Goal: Book appointment/travel/reservation

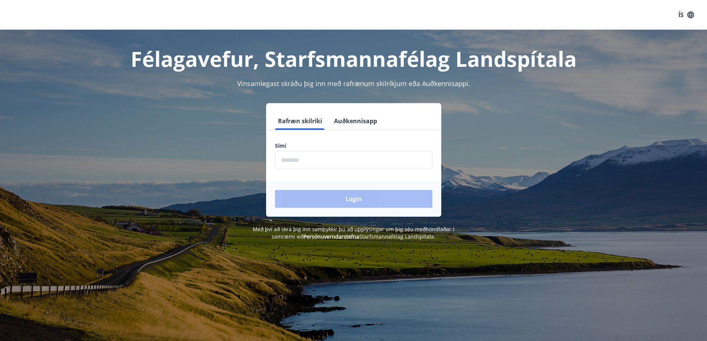
click at [351, 158] on input "phone" at bounding box center [353, 160] width 157 height 18
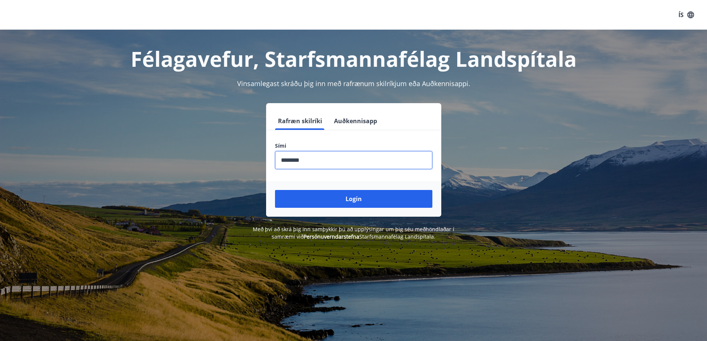
type input "********"
click at [275, 190] on button "Login" at bounding box center [353, 199] width 157 height 18
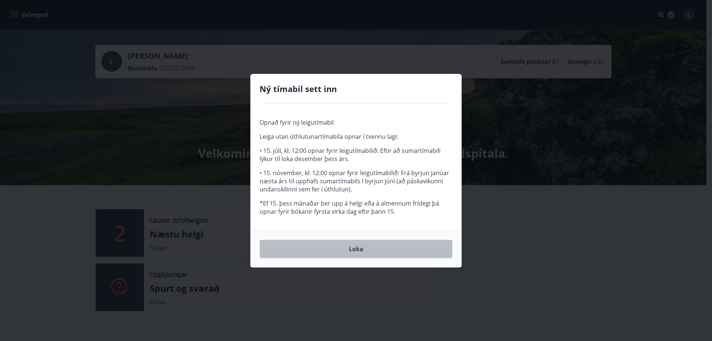
click at [361, 250] on button "Loka" at bounding box center [356, 249] width 193 height 19
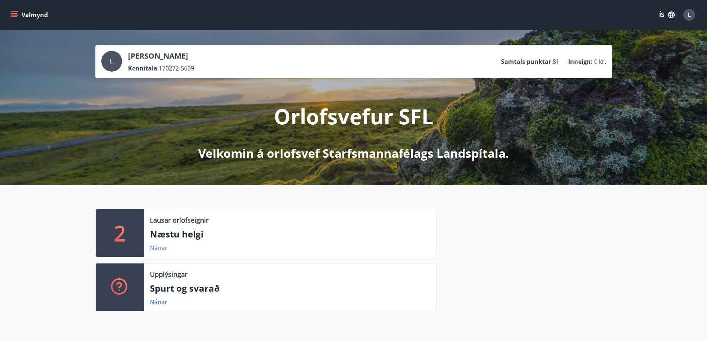
click at [160, 250] on link "Nánar" at bounding box center [158, 248] width 17 height 8
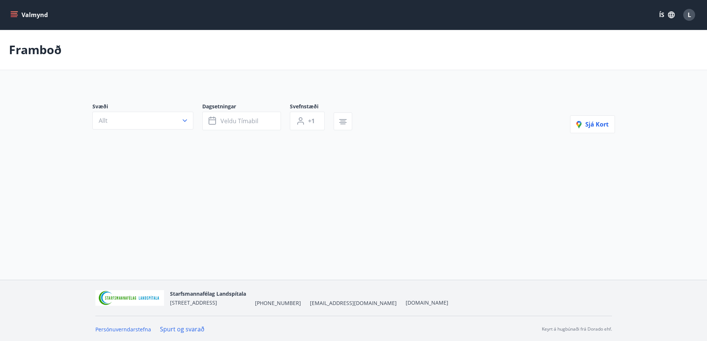
type input "*"
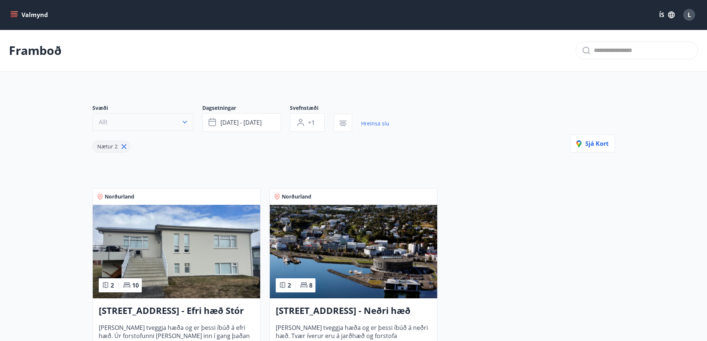
click at [180, 122] on button "Allt" at bounding box center [142, 122] width 101 height 18
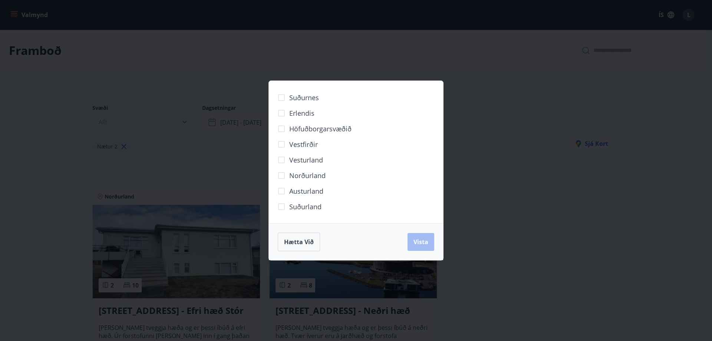
click at [180, 122] on div "Suðurnes Erlendis Höfuðborgarsvæðið Vestfirðir Vesturland Norðurland Austurland…" at bounding box center [356, 170] width 712 height 341
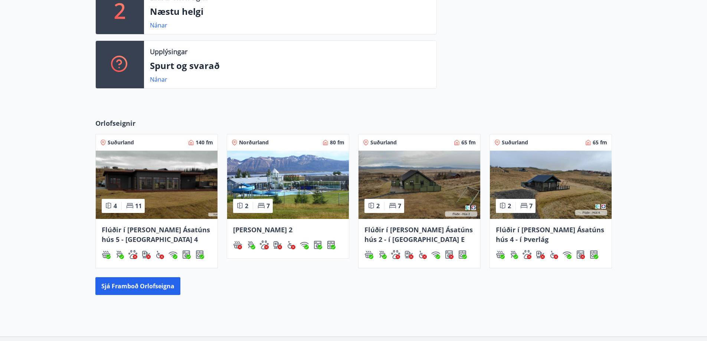
scroll to position [281, 0]
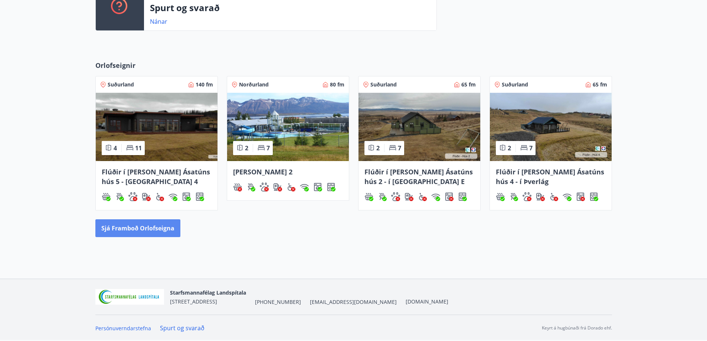
click at [119, 229] on button "Sjá framboð orlofseigna" at bounding box center [137, 228] width 85 height 18
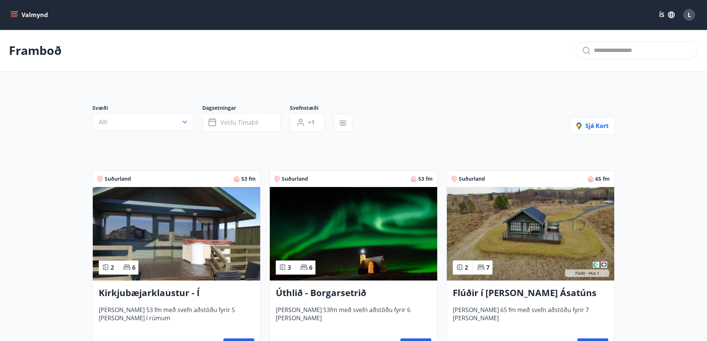
click at [303, 292] on h3 "Úthlið - Borgarsetrið" at bounding box center [353, 292] width 155 height 13
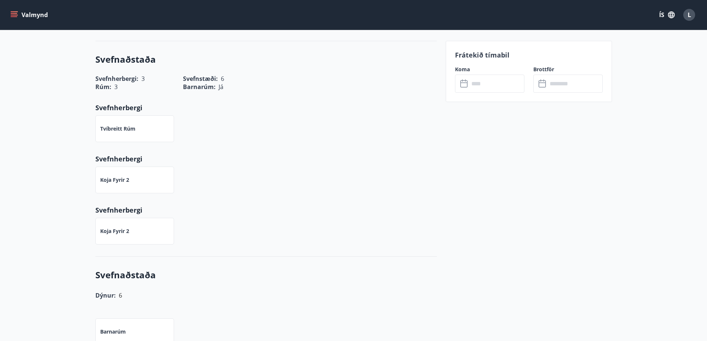
scroll to position [260, 0]
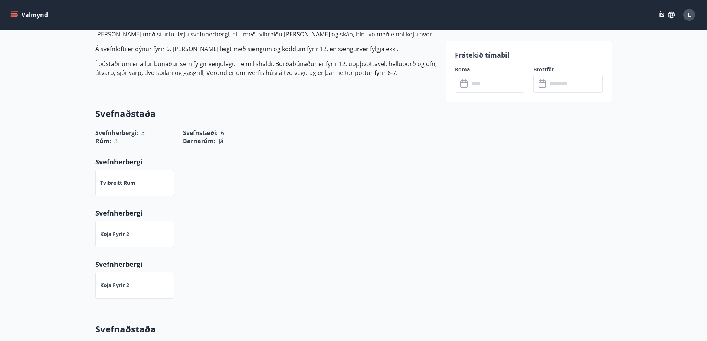
click at [505, 91] on input "text" at bounding box center [496, 84] width 55 height 18
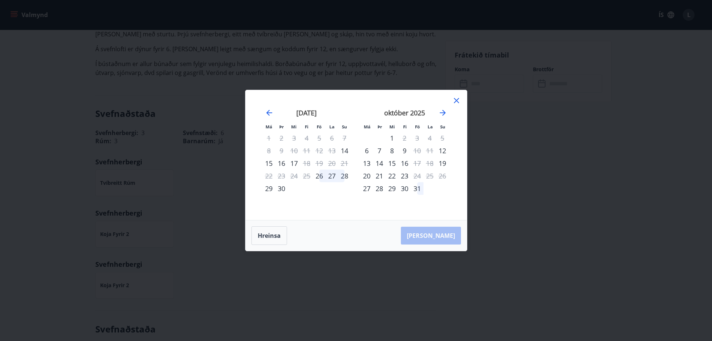
click at [456, 101] on icon at bounding box center [456, 100] width 9 height 9
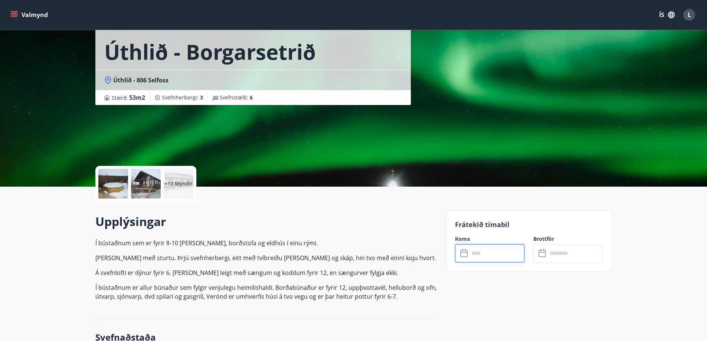
scroll to position [0, 0]
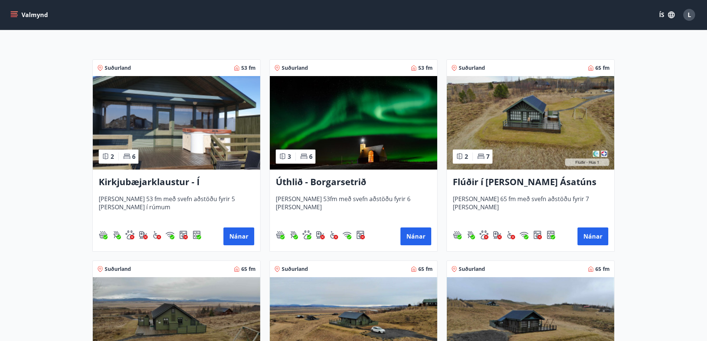
scroll to position [111, 0]
click at [524, 187] on h3 "Flúðir í landi Ásatúns hús 1 - í Skálaheiði C" at bounding box center [530, 181] width 155 height 13
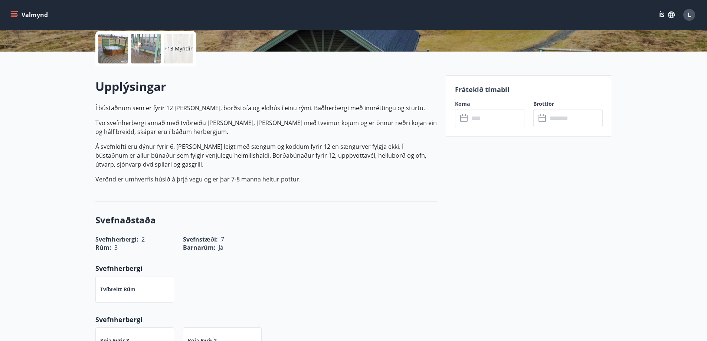
scroll to position [186, 0]
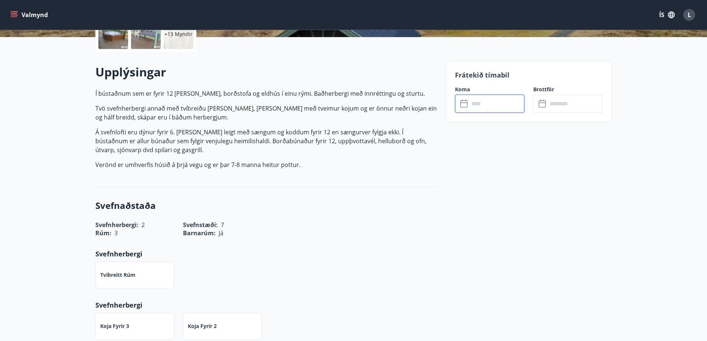
click at [491, 106] on input "text" at bounding box center [496, 104] width 55 height 18
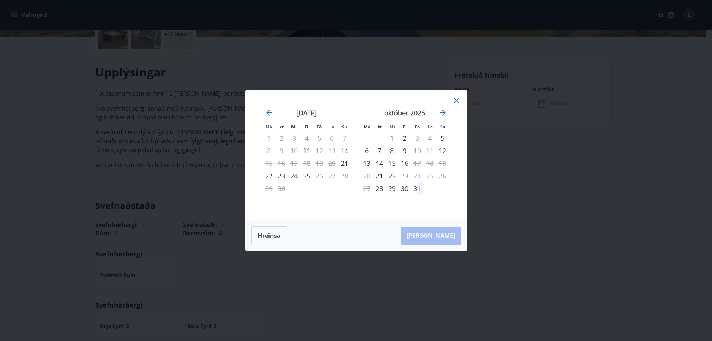
click at [458, 99] on icon at bounding box center [456, 100] width 5 height 5
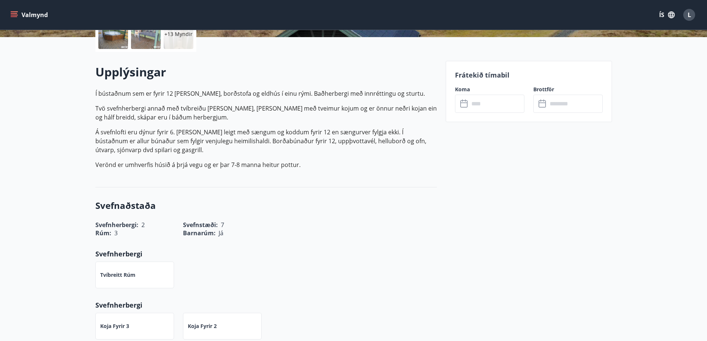
click at [362, 240] on div "Svefnaðstaða Svefnherbergi : 2 Svefnstæði : 7 Rúm : 3 Barnarúm : Já Svefnherber…" at bounding box center [265, 269] width 341 height 164
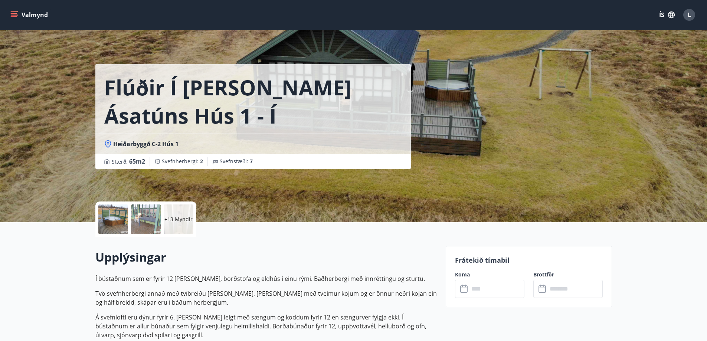
scroll to position [0, 0]
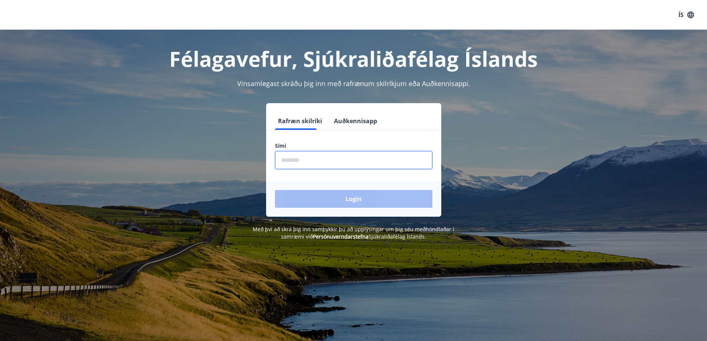
click at [317, 163] on input "phone" at bounding box center [353, 160] width 157 height 18
type input "********"
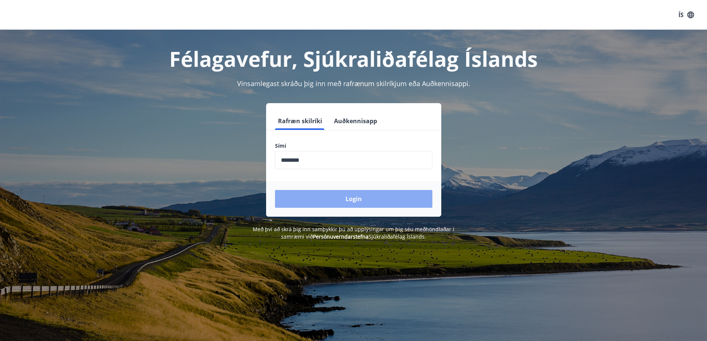
click at [348, 202] on button "Login" at bounding box center [353, 199] width 157 height 18
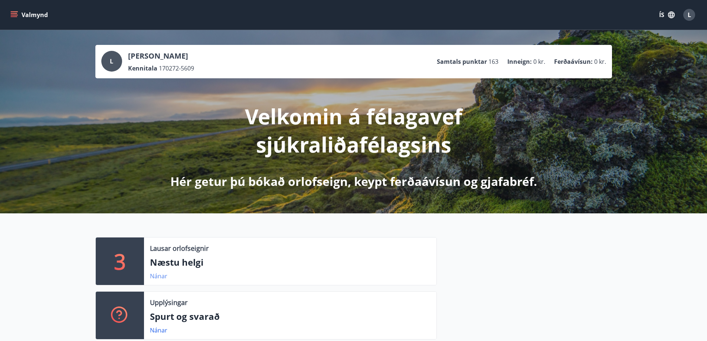
click at [157, 278] on link "Nánar" at bounding box center [158, 276] width 17 height 8
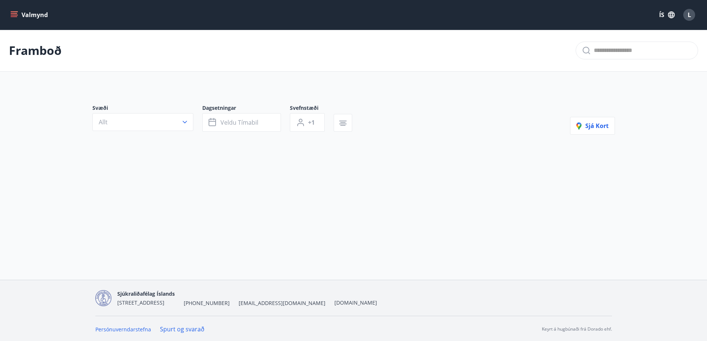
type input "*"
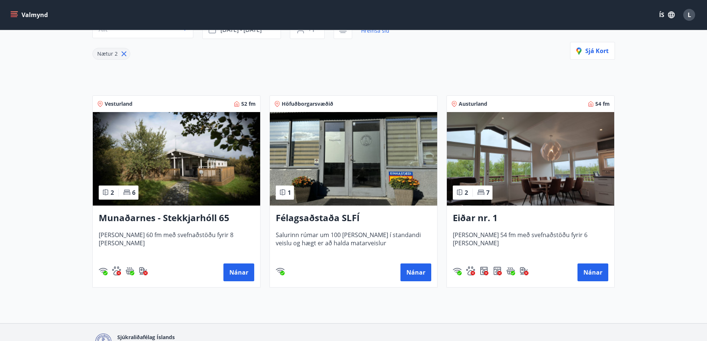
scroll to position [111, 0]
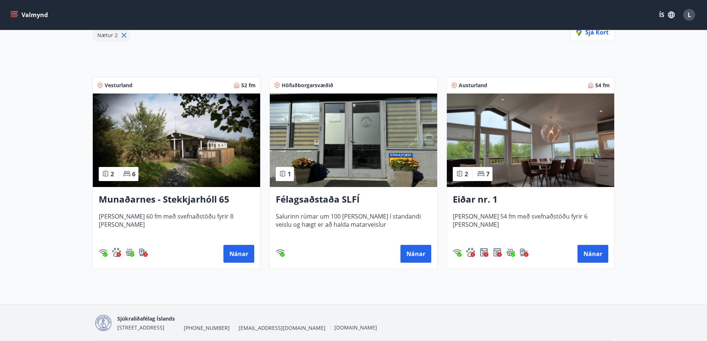
click at [478, 203] on h3 "Eiðar nr. 1" at bounding box center [530, 199] width 155 height 13
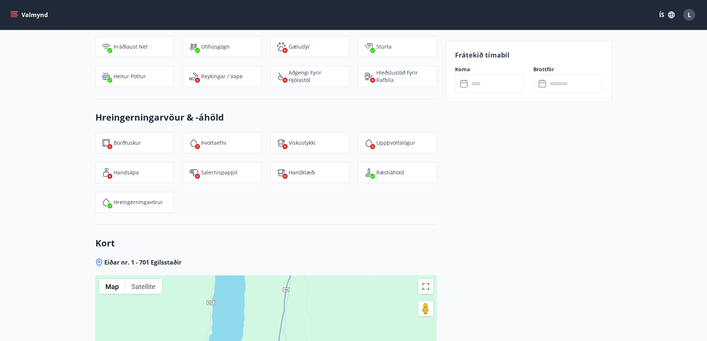
scroll to position [816, 0]
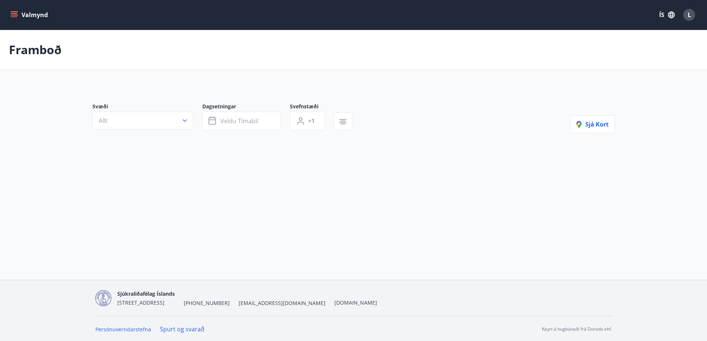
type input "*"
